Goal: Find specific page/section: Find specific page/section

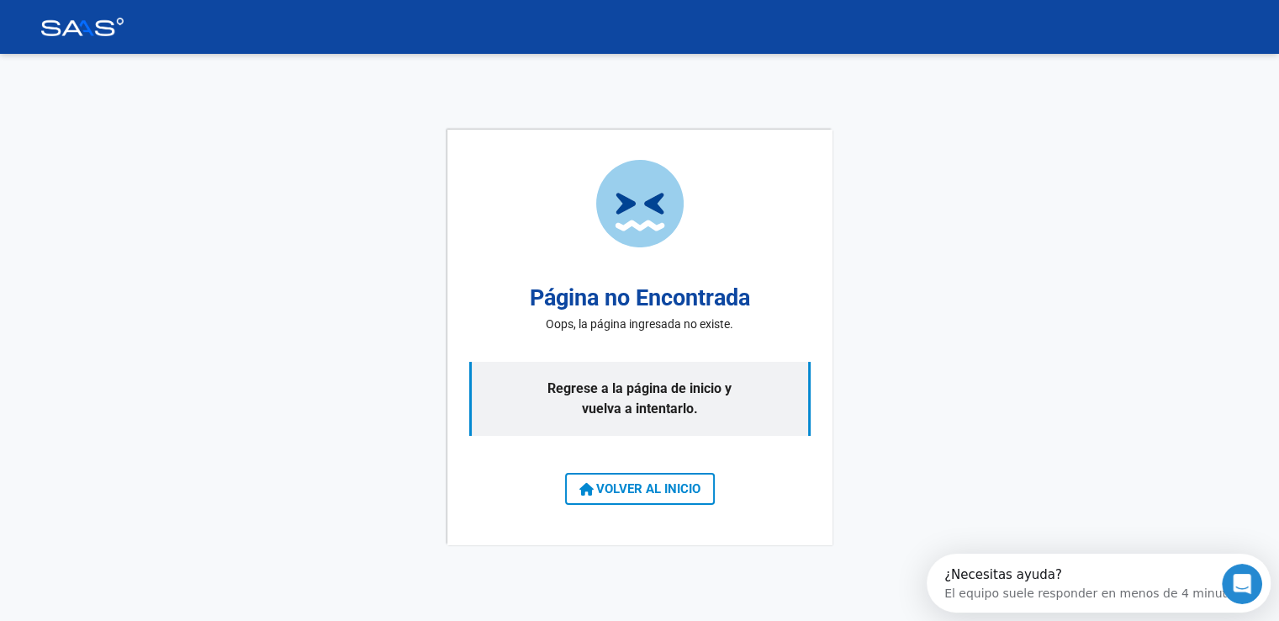
click at [679, 493] on span "VOLVER AL INICIO" at bounding box center [639, 488] width 121 height 15
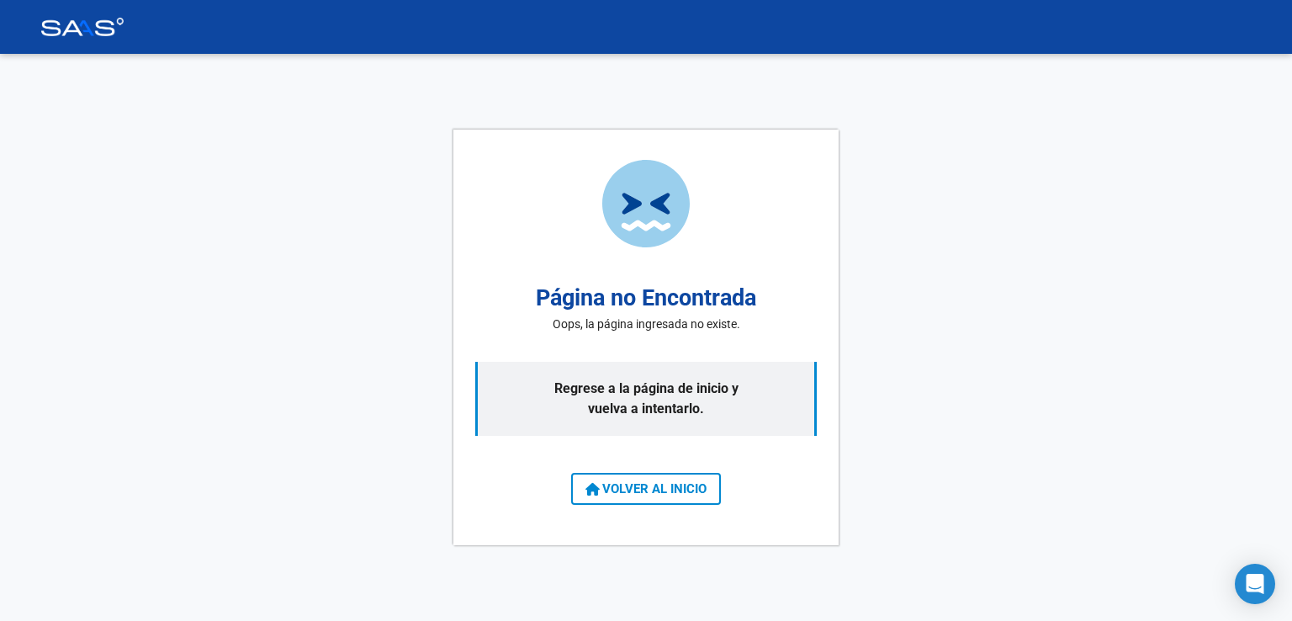
click at [681, 481] on span "VOLVER AL INICIO" at bounding box center [645, 488] width 121 height 15
